Goal: Communication & Community: Answer question/provide support

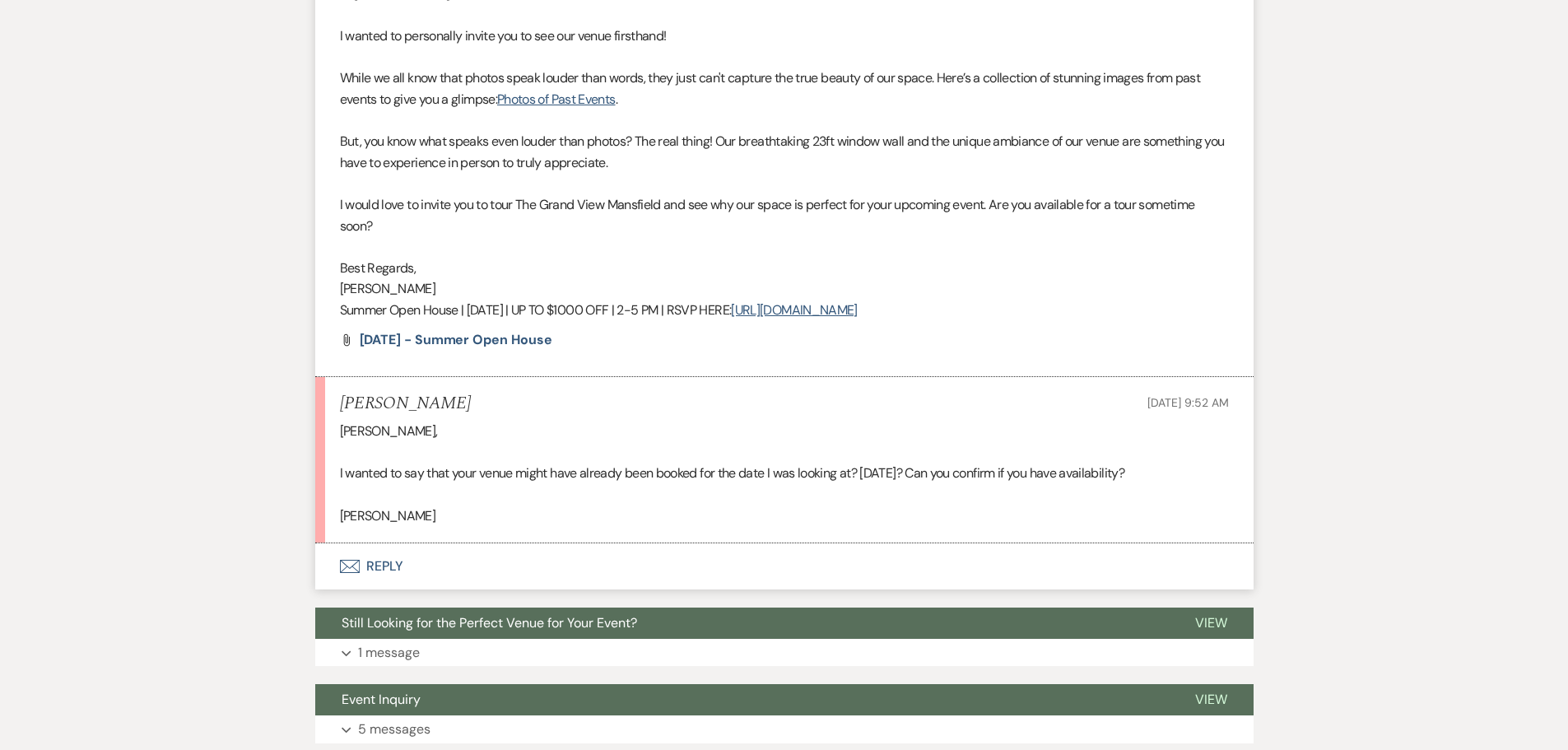
scroll to position [771, 0]
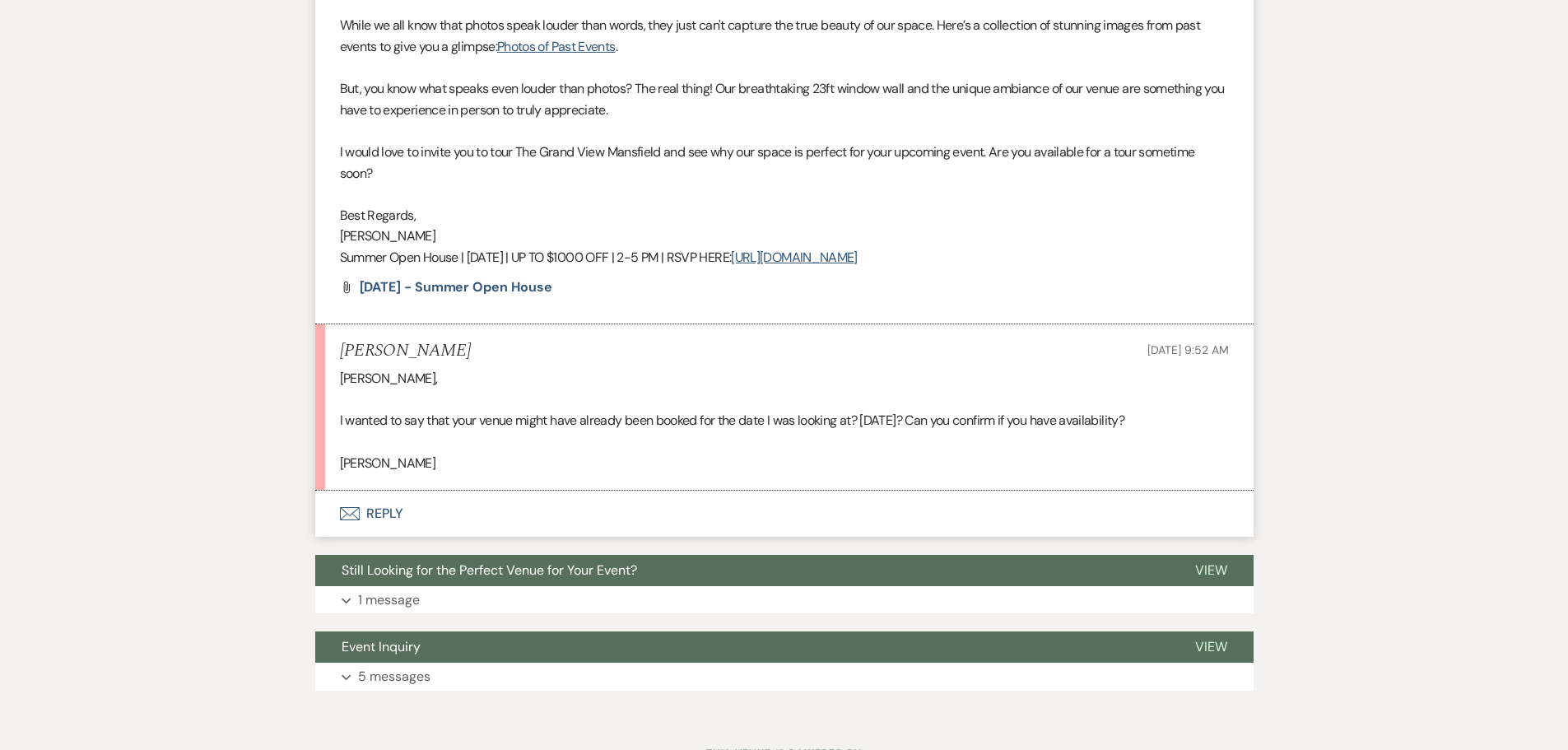
click at [409, 694] on div "Event Messages Log Log Message + New Message Communicate with clients by clicki…" at bounding box center [784, 203] width 938 height 993
click at [406, 675] on p "5 messages" at bounding box center [394, 676] width 72 height 21
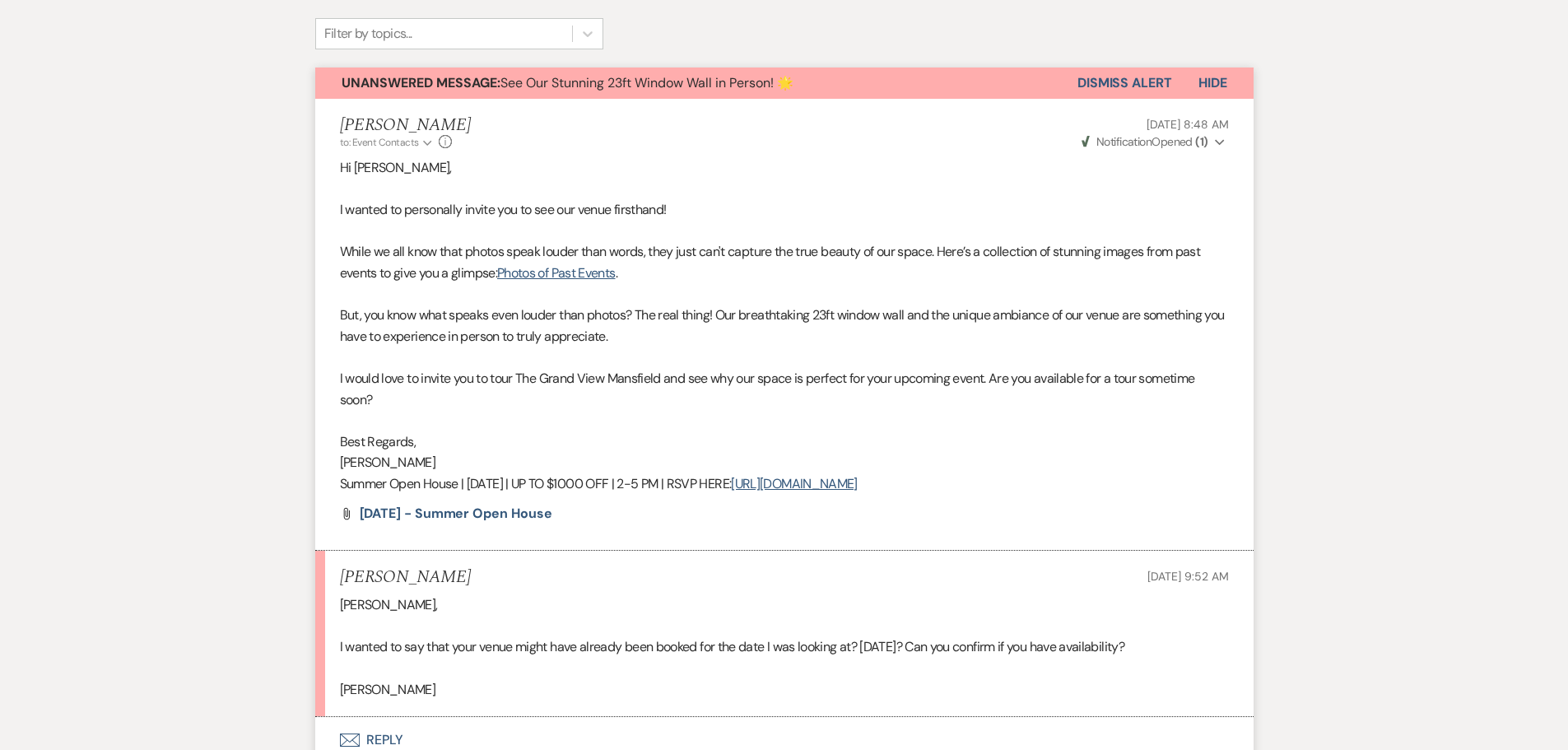
scroll to position [689, 0]
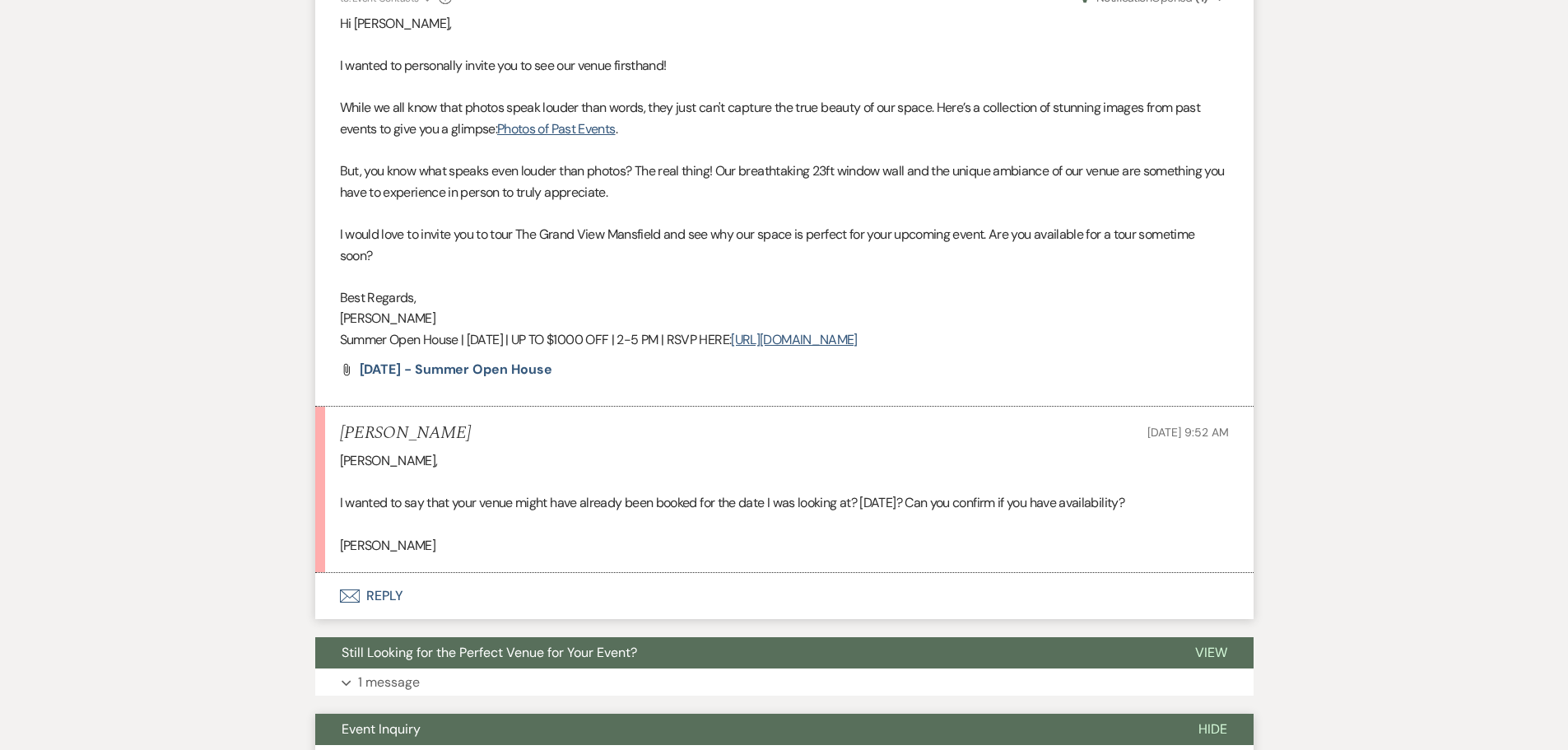
click at [366, 596] on button "Envelope Reply" at bounding box center [784, 596] width 938 height 46
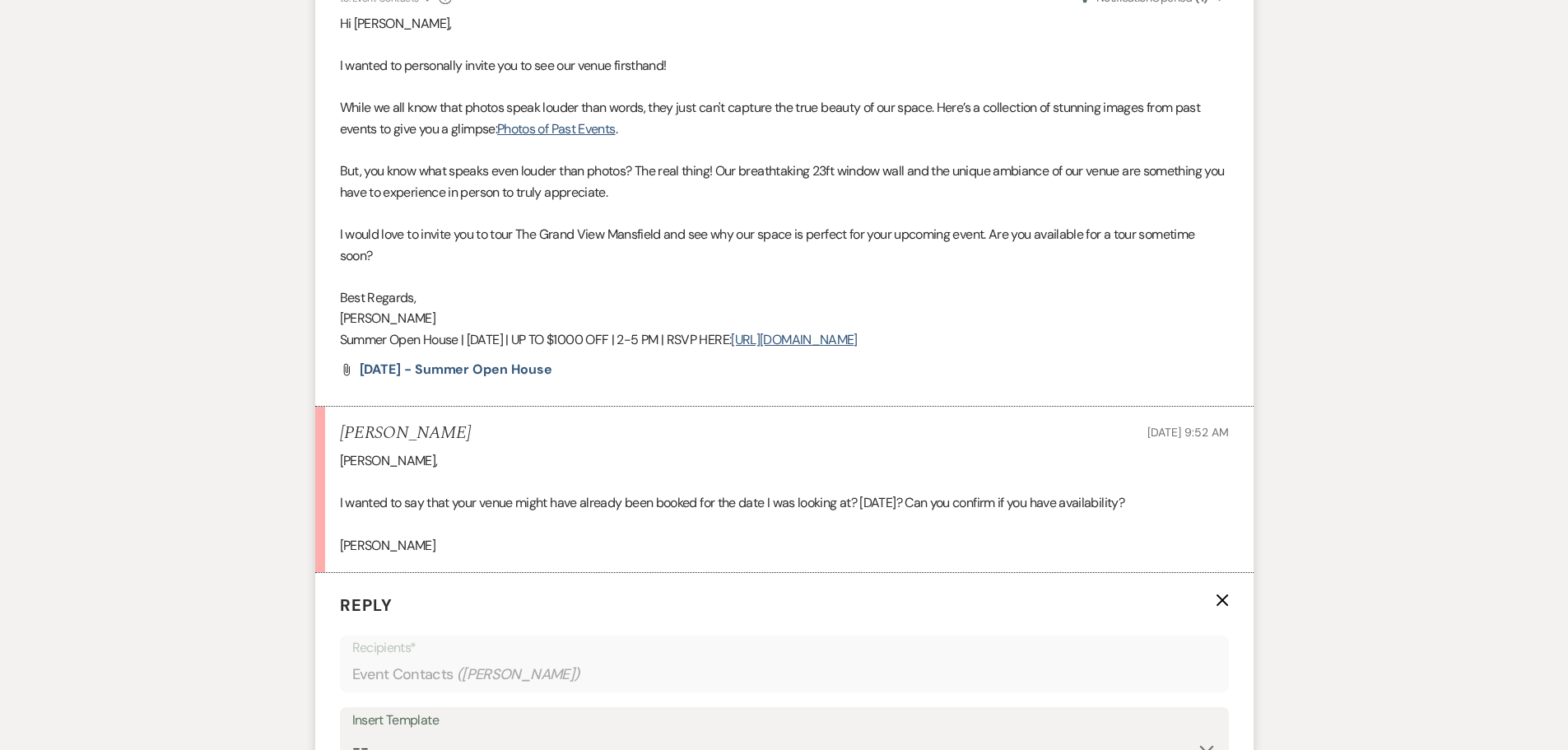
scroll to position [1183, 0]
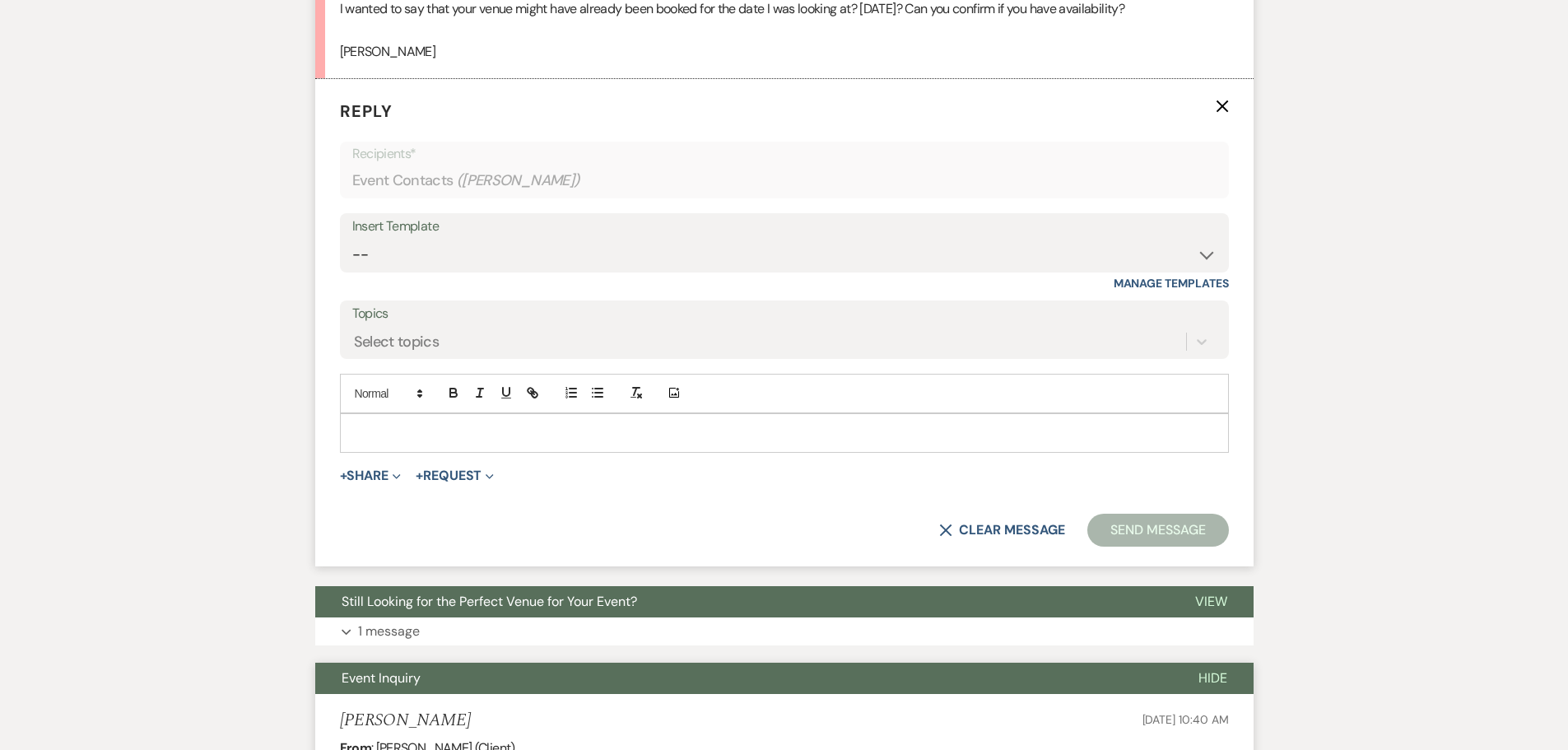
click at [404, 440] on p at bounding box center [784, 432] width 862 height 18
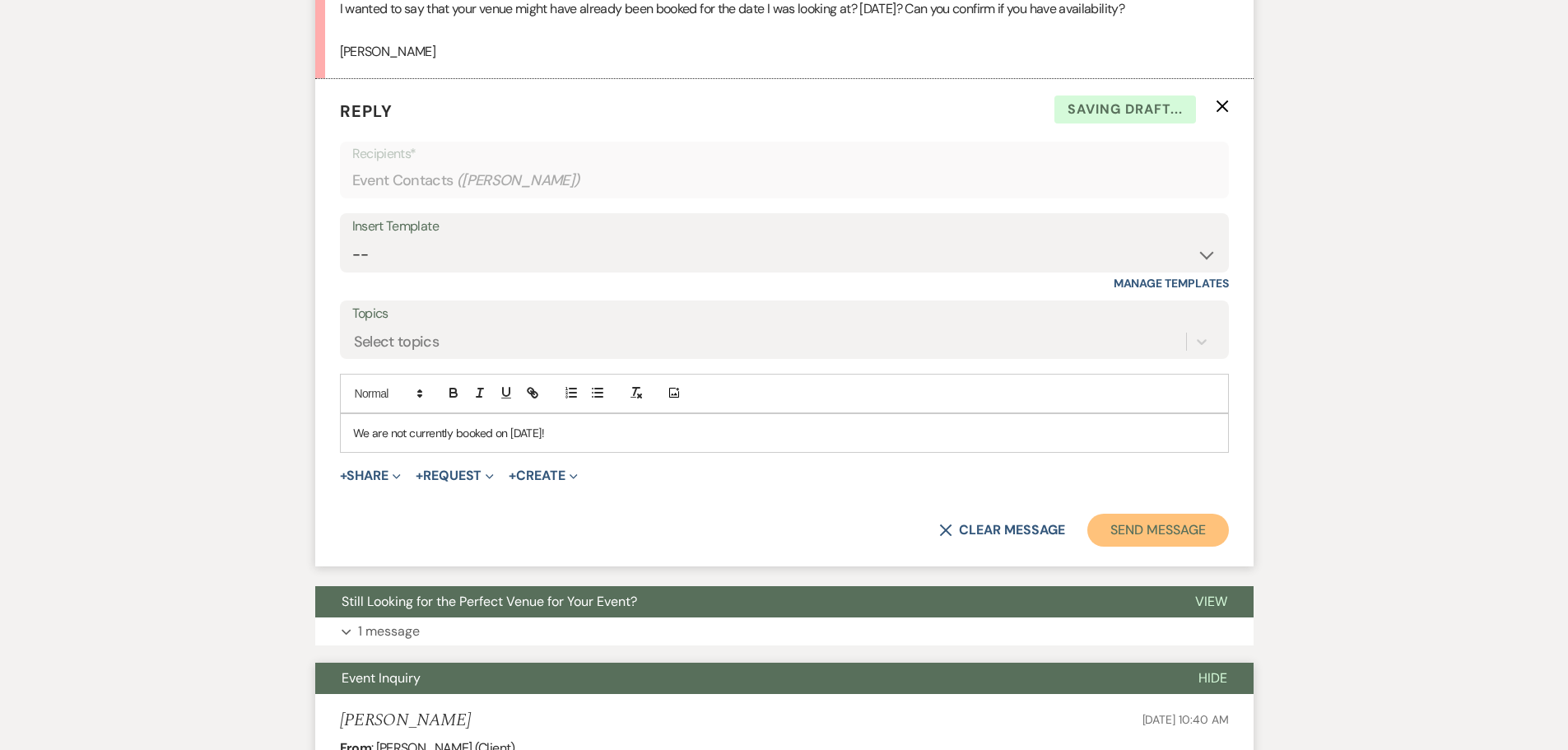
click at [1155, 518] on button "Send Message" at bounding box center [1157, 530] width 141 height 33
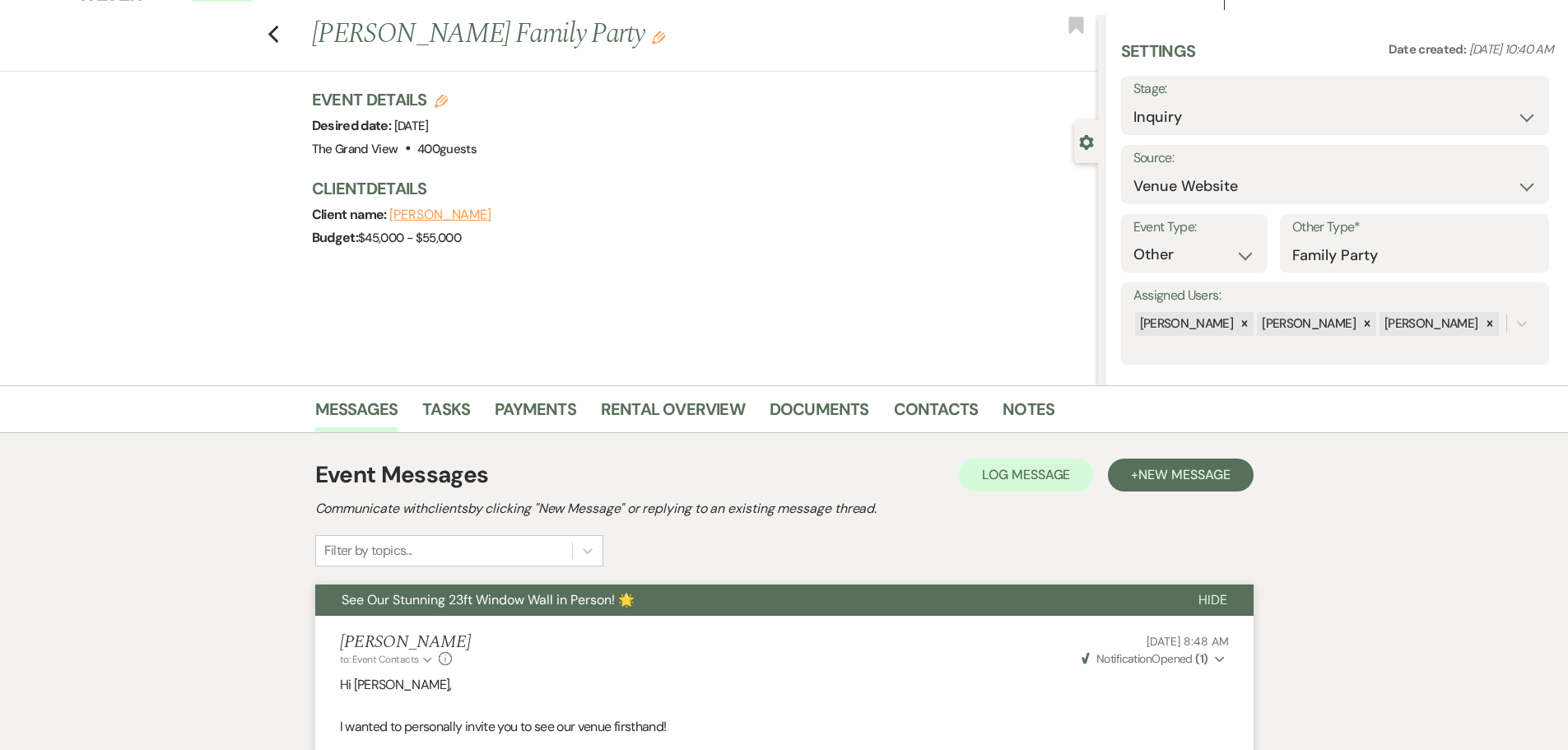
scroll to position [0, 0]
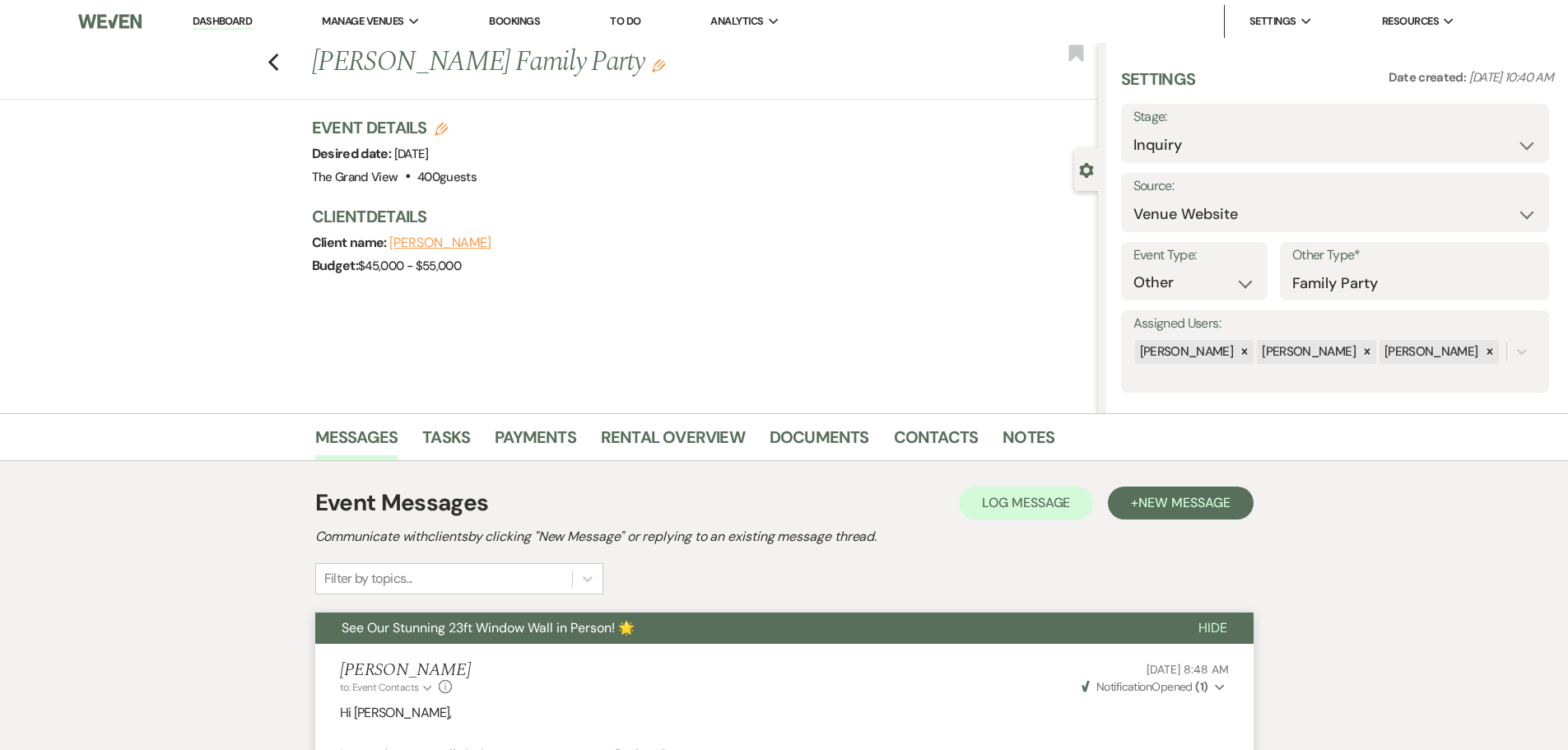
click at [222, 20] on link "Dashboard" at bounding box center [223, 22] width 60 height 15
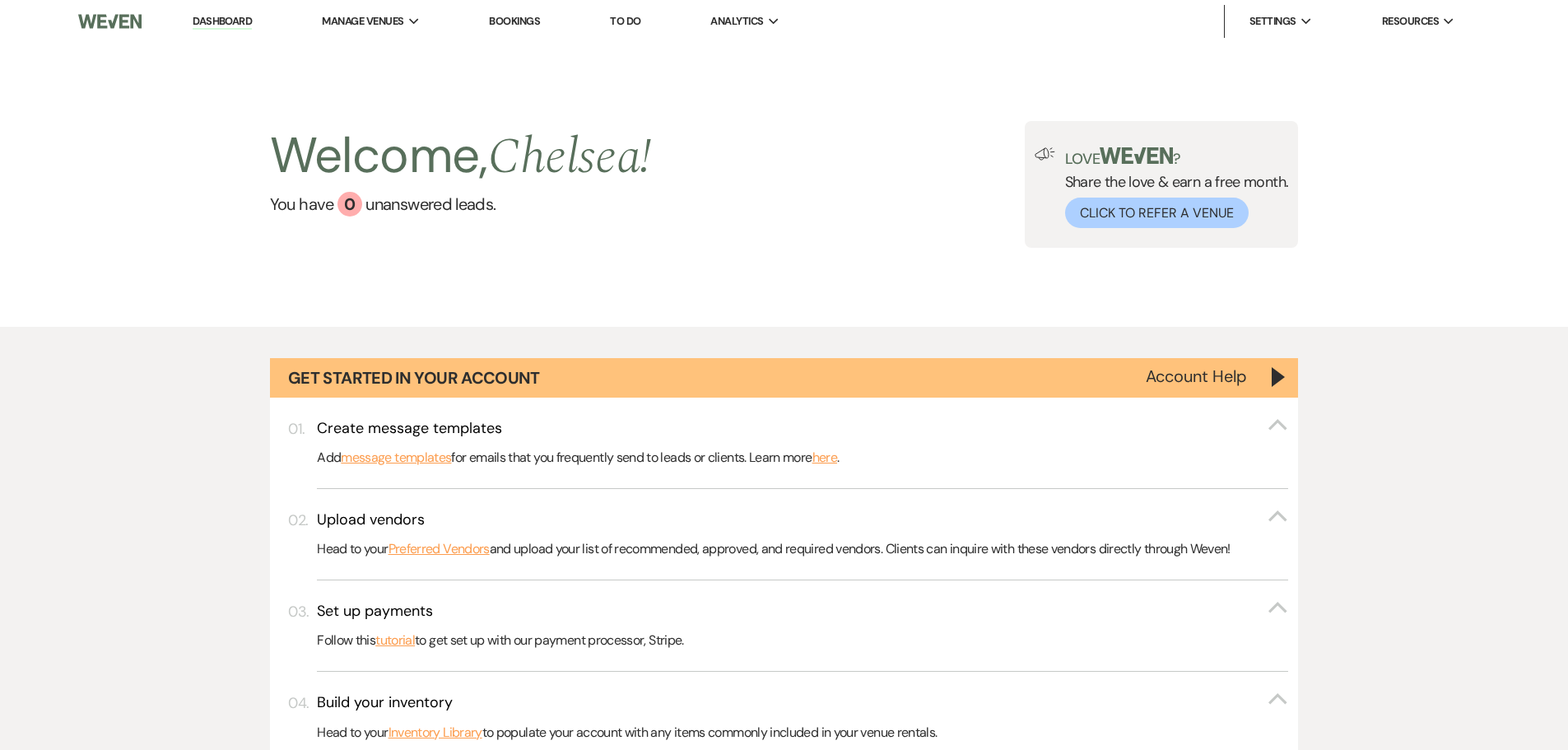
click at [633, 27] on link "To Do" at bounding box center [625, 21] width 31 height 14
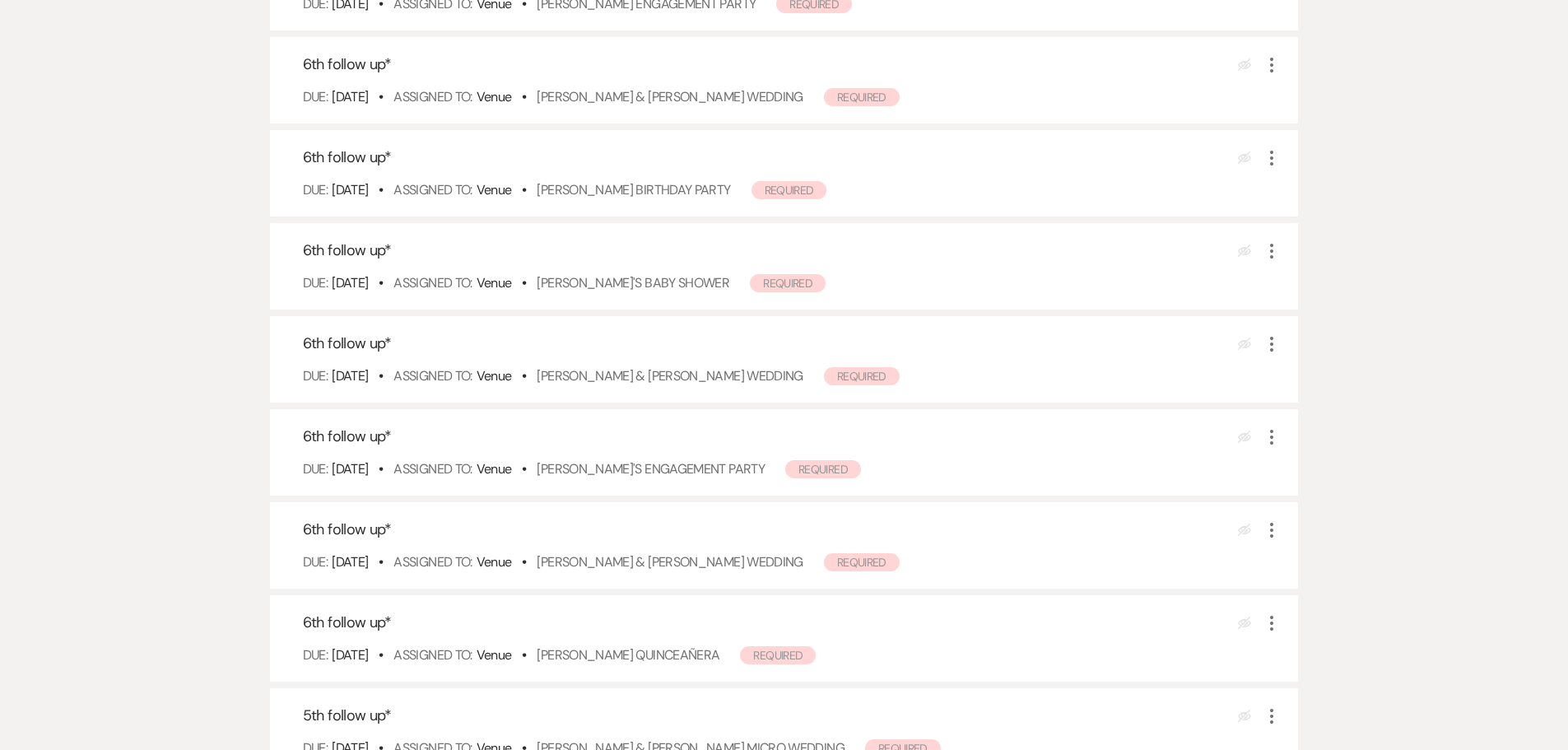
scroll to position [740, 0]
